Goal: Transaction & Acquisition: Purchase product/service

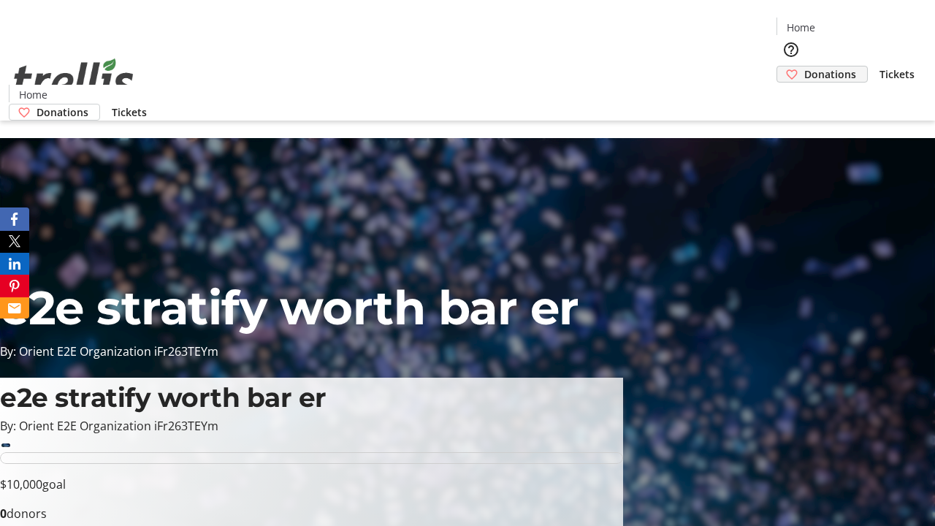
click at [804, 66] on span "Donations" at bounding box center [830, 73] width 52 height 15
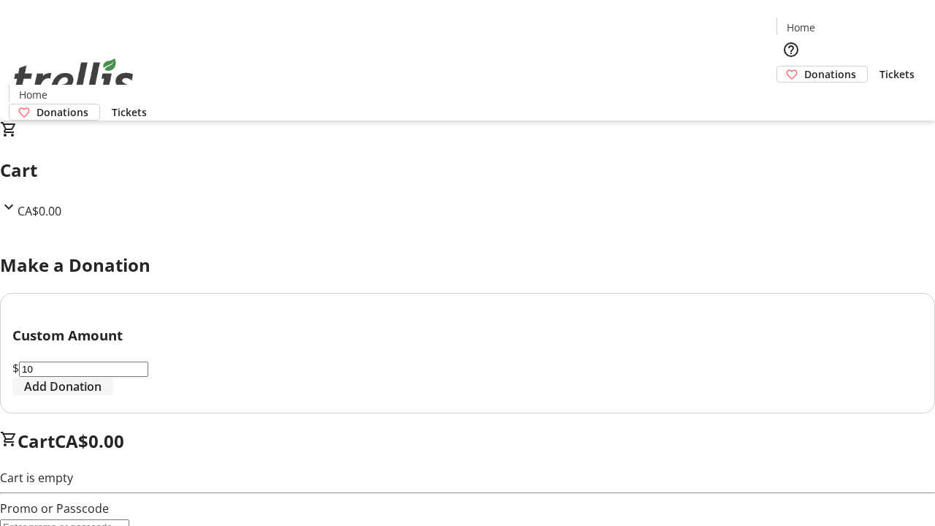
click at [102, 395] on span "Add Donation" at bounding box center [62, 387] width 77 height 18
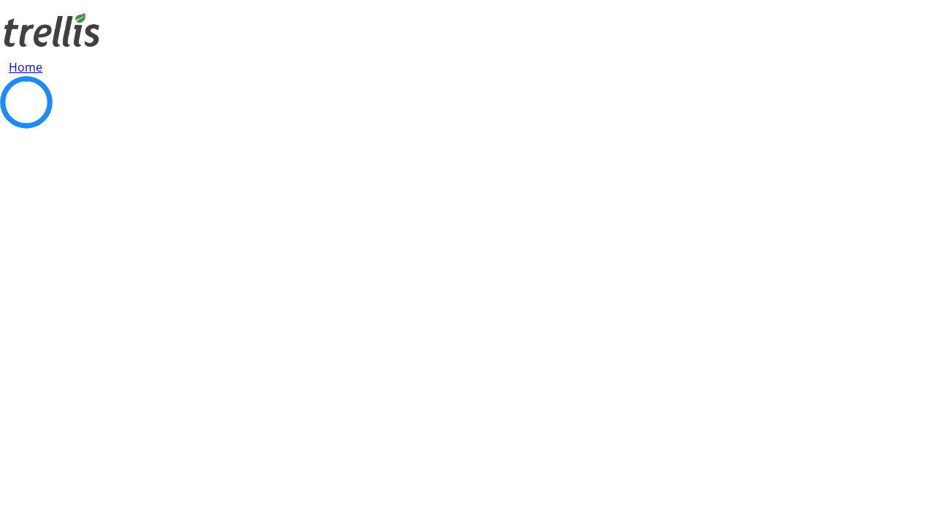
select select "CA"
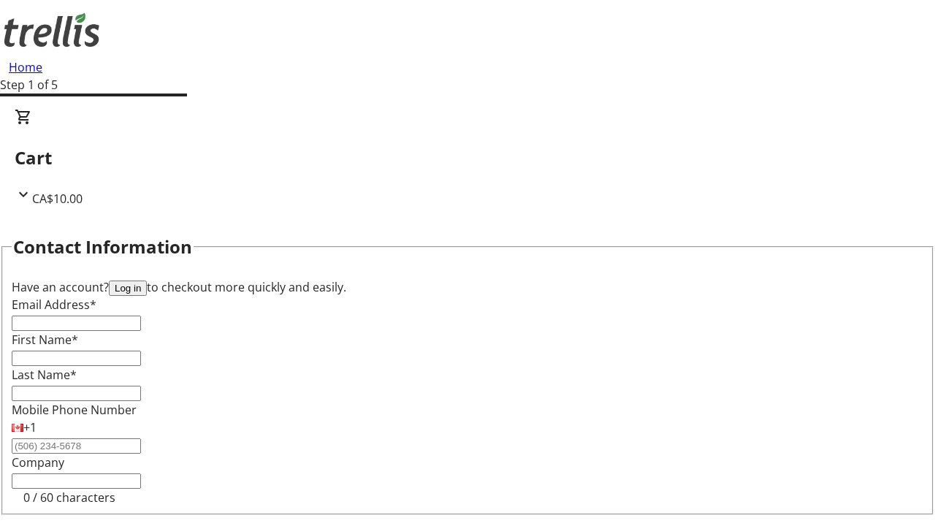
click at [147, 280] on button "Log in" at bounding box center [128, 287] width 38 height 15
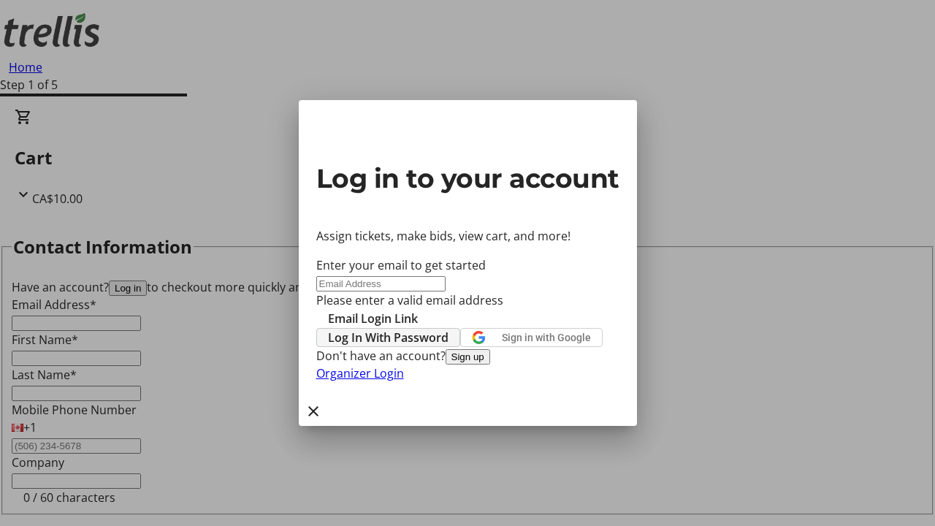
click at [448, 329] on span "Log In With Password" at bounding box center [388, 338] width 121 height 18
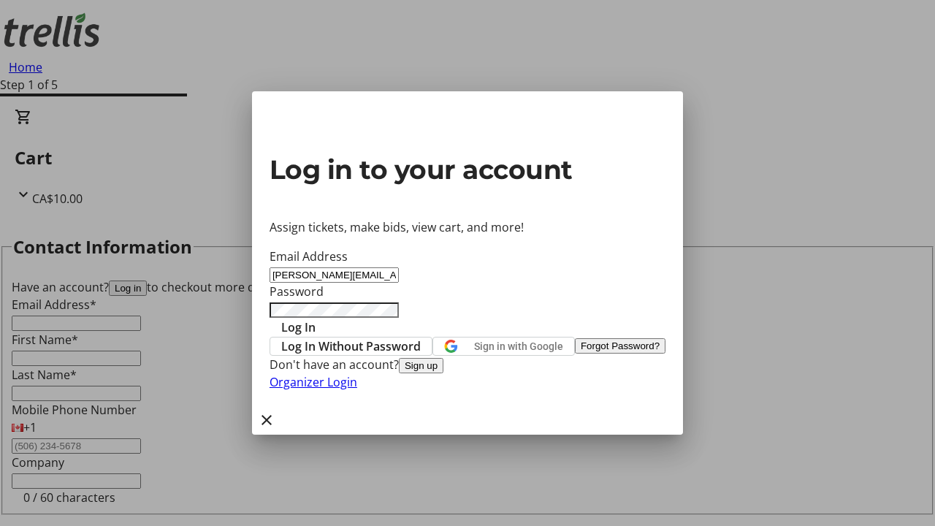
type input "[PERSON_NAME][EMAIL_ADDRESS][DOMAIN_NAME]"
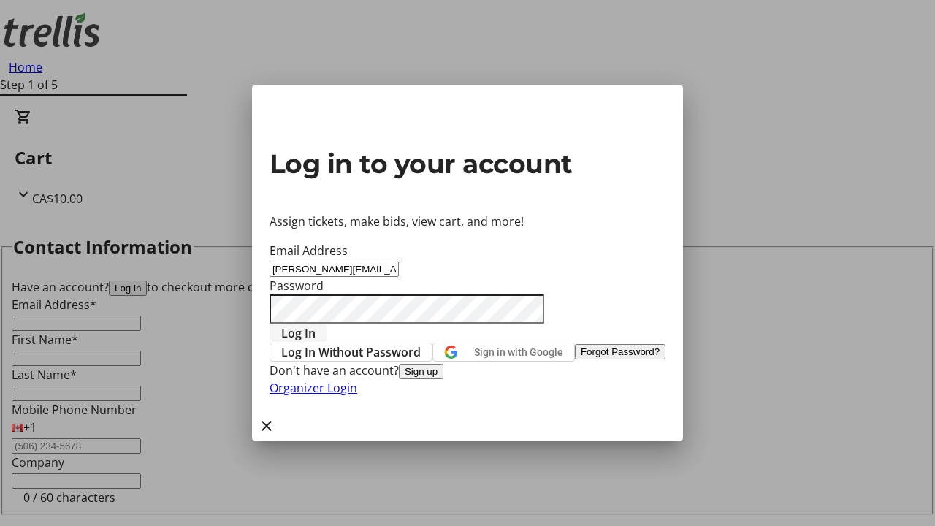
click at [316, 324] on span "Log In" at bounding box center [298, 333] width 34 height 18
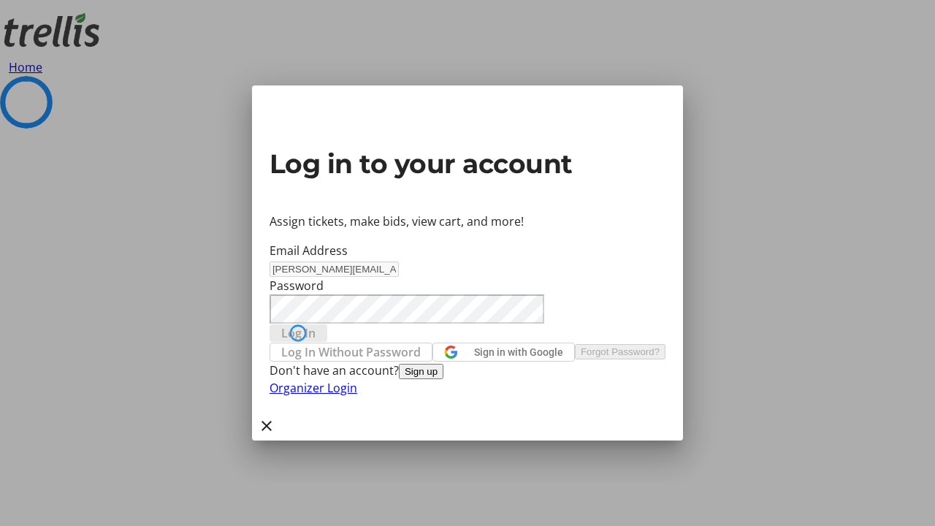
select select "CA"
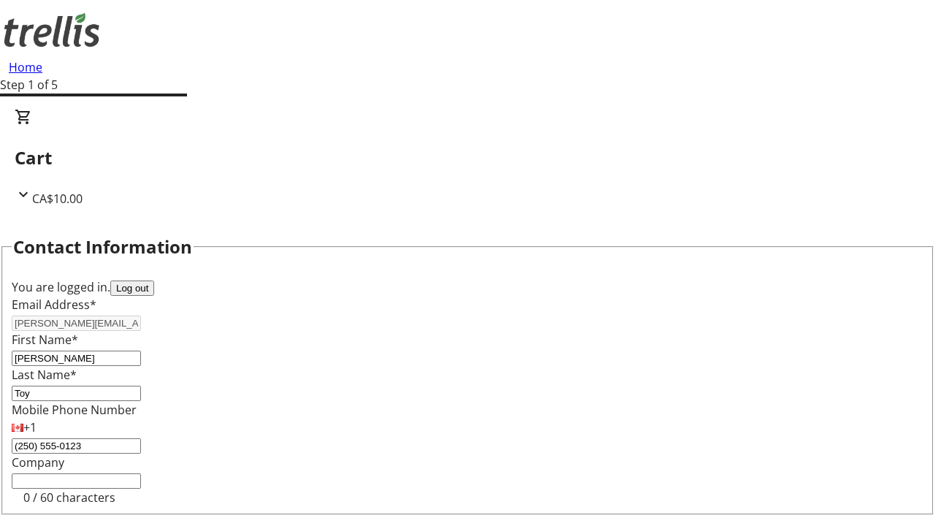
select select "CA"
type input "[STREET_ADDRESS][PERSON_NAME]"
type input "Kelowna"
select select "BC"
type input "Kelowna"
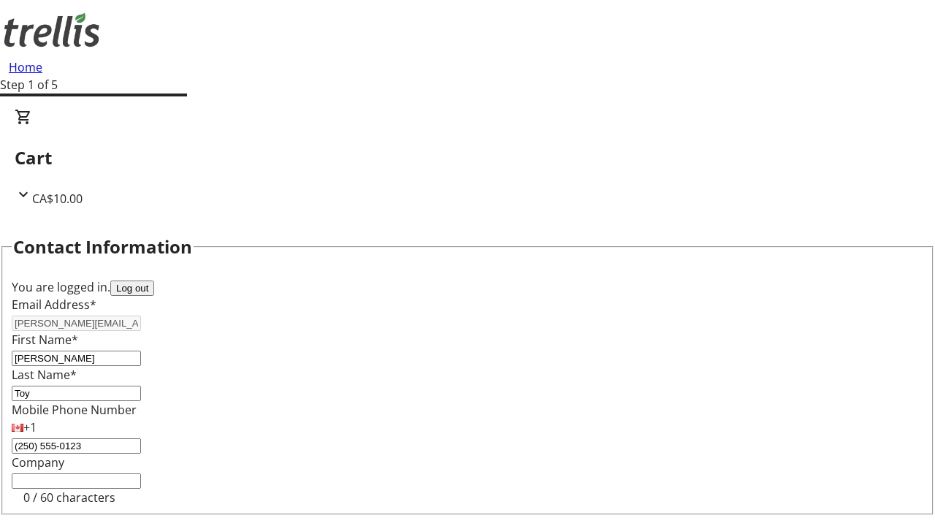
type input "V1Y 0C2"
